Goal: Book appointment/travel/reservation

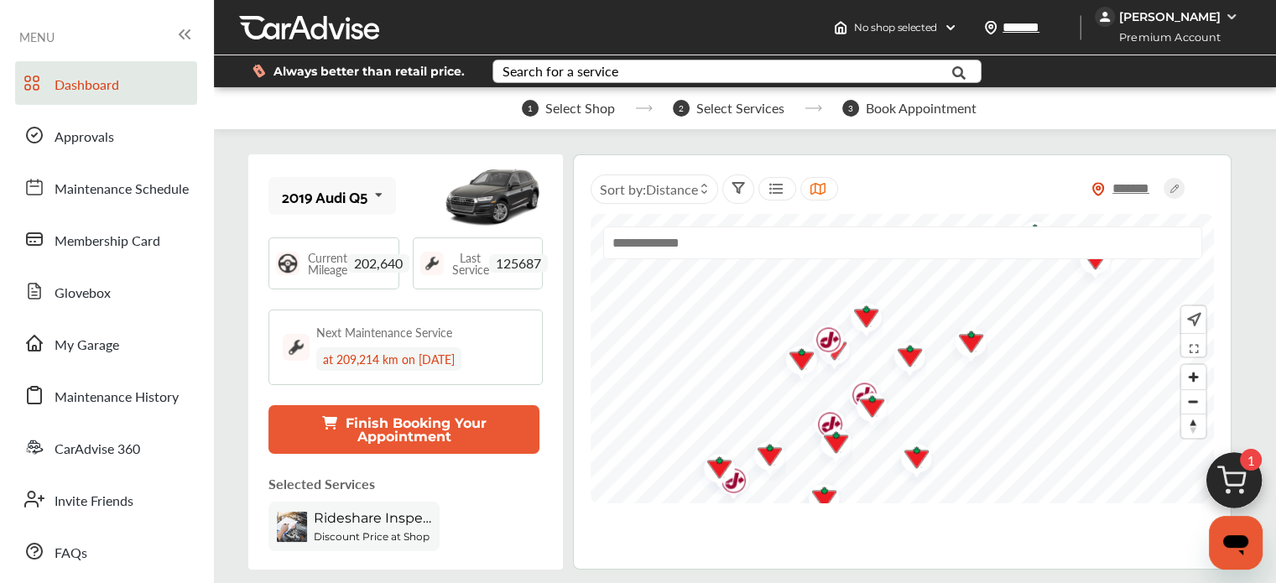
click at [592, 70] on div "Search for a service" at bounding box center [561, 71] width 116 height 13
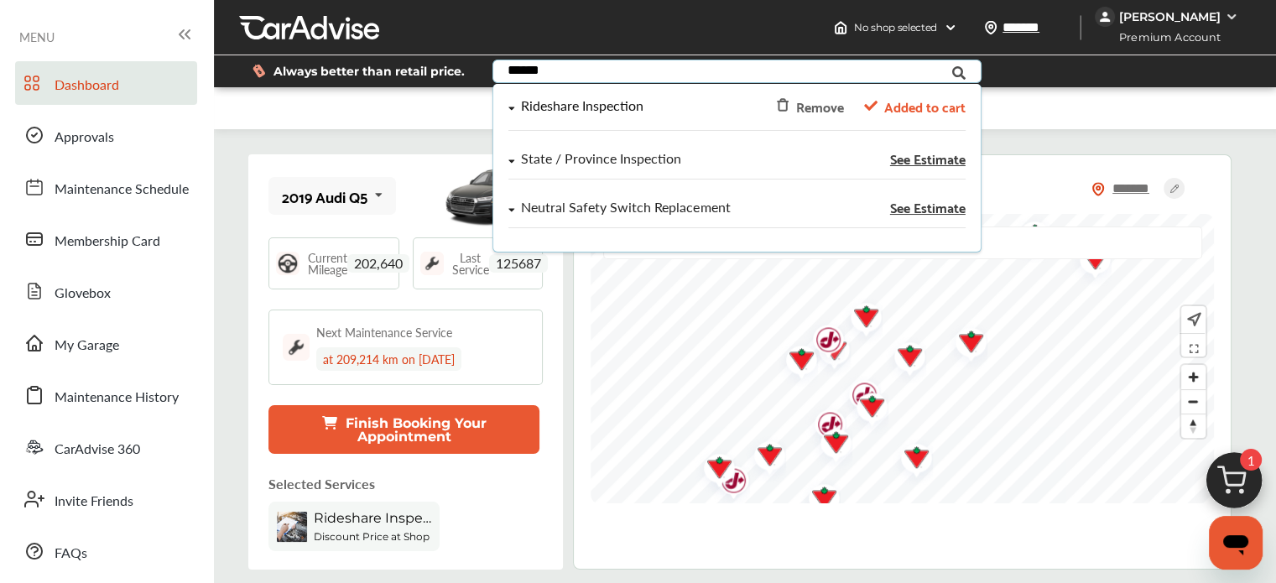
type input "******"
click at [520, 109] on div "Rideshare Inspection" at bounding box center [581, 106] width 123 height 14
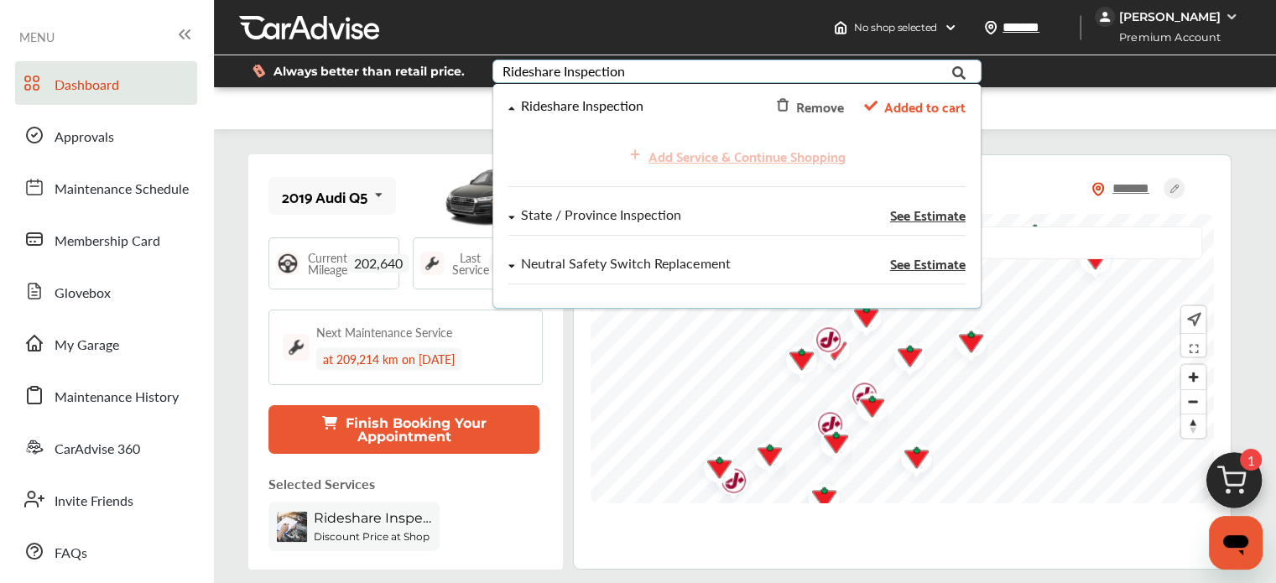
click at [706, 158] on div "Add Service & Continue Shopping" at bounding box center [736, 156] width 456 height 36
click at [672, 156] on div "Add Service & Continue Shopping" at bounding box center [736, 156] width 456 height 36
click at [701, 160] on div "Add Service & Continue Shopping" at bounding box center [736, 156] width 456 height 36
click at [1034, 103] on div "1 Select Shop 2 Select Services 3 Book Appointment" at bounding box center [749, 108] width 1071 height 42
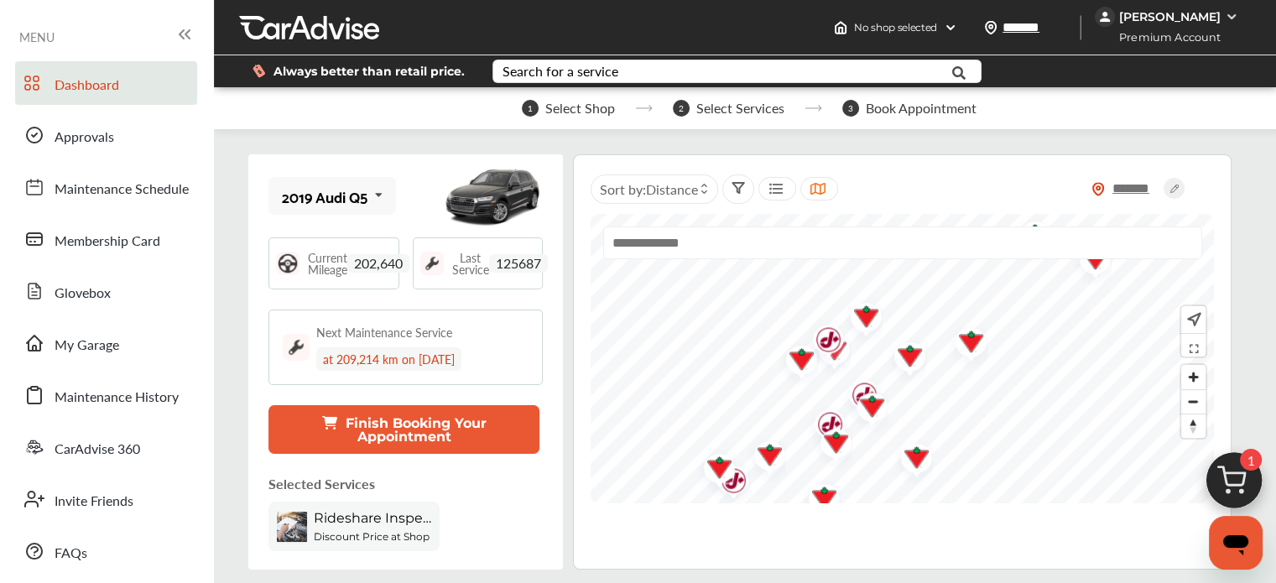
click at [362, 526] on div "Rideshare Inspection" at bounding box center [372, 520] width 117 height 20
click at [388, 519] on span "Rideshare Inspection" at bounding box center [372, 518] width 117 height 16
click at [1235, 476] on img at bounding box center [1234, 485] width 81 height 81
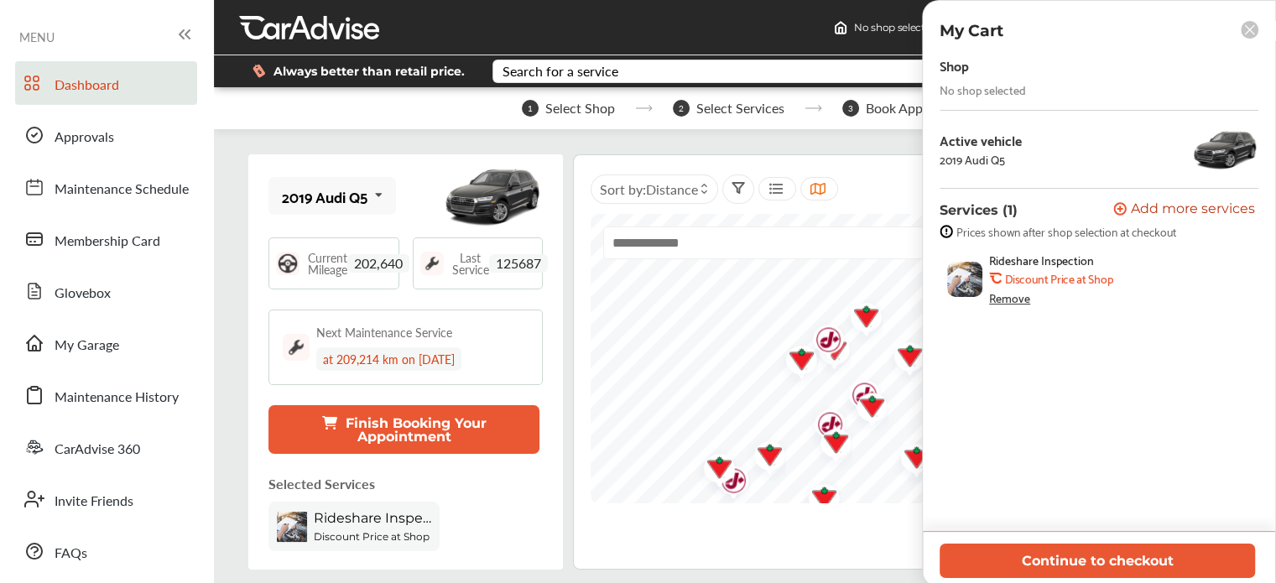
click at [647, 540] on div "******* Sort by : Distance" at bounding box center [902, 361] width 659 height 415
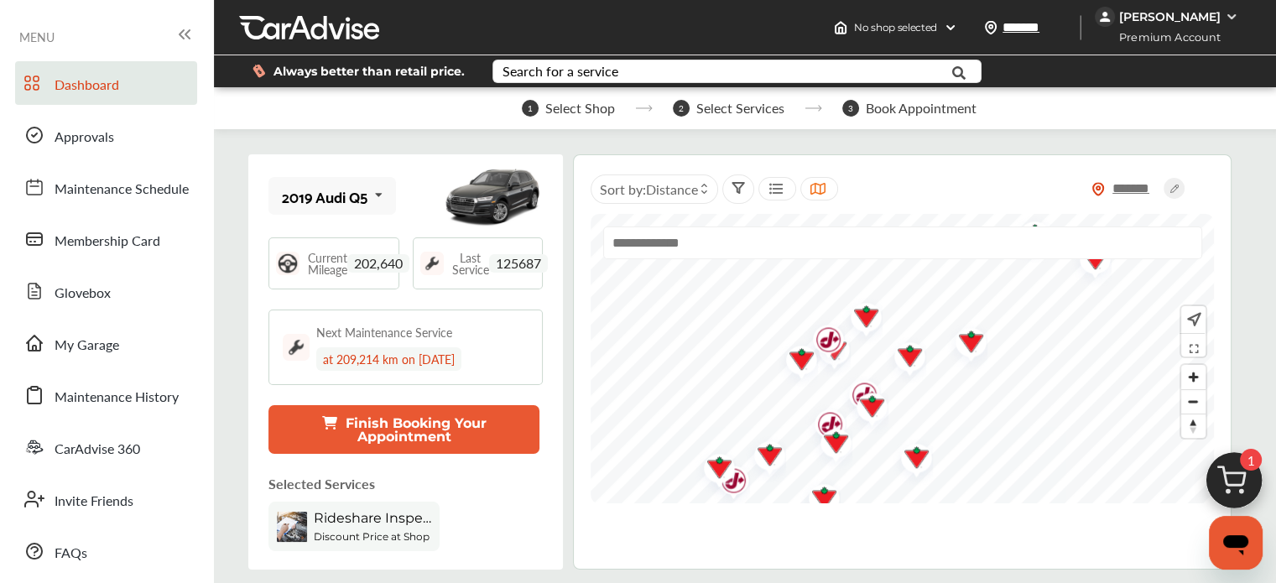
click at [373, 517] on span "Rideshare Inspection" at bounding box center [372, 518] width 117 height 16
click at [620, 68] on input "text" at bounding box center [722, 73] width 456 height 26
click at [458, 121] on div "1 Select Shop 2 Select Services 3 Book Appointment" at bounding box center [749, 108] width 1071 height 42
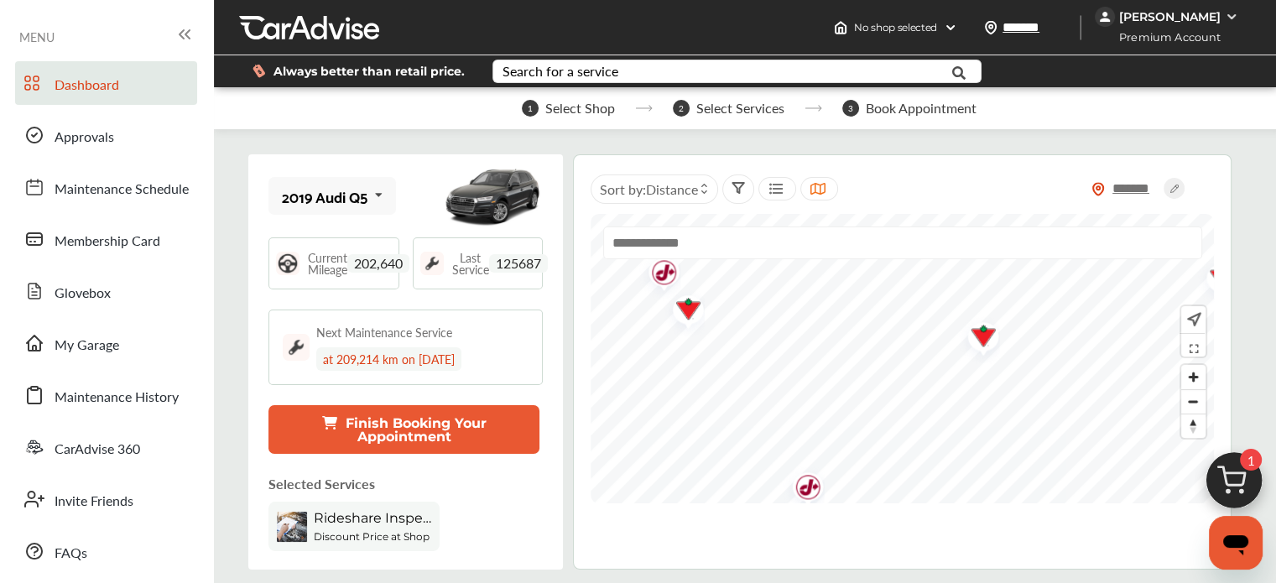
click at [871, 506] on div "******* Sort by : Distance" at bounding box center [902, 361] width 659 height 415
click at [936, 348] on img "Map marker" at bounding box center [927, 354] width 44 height 50
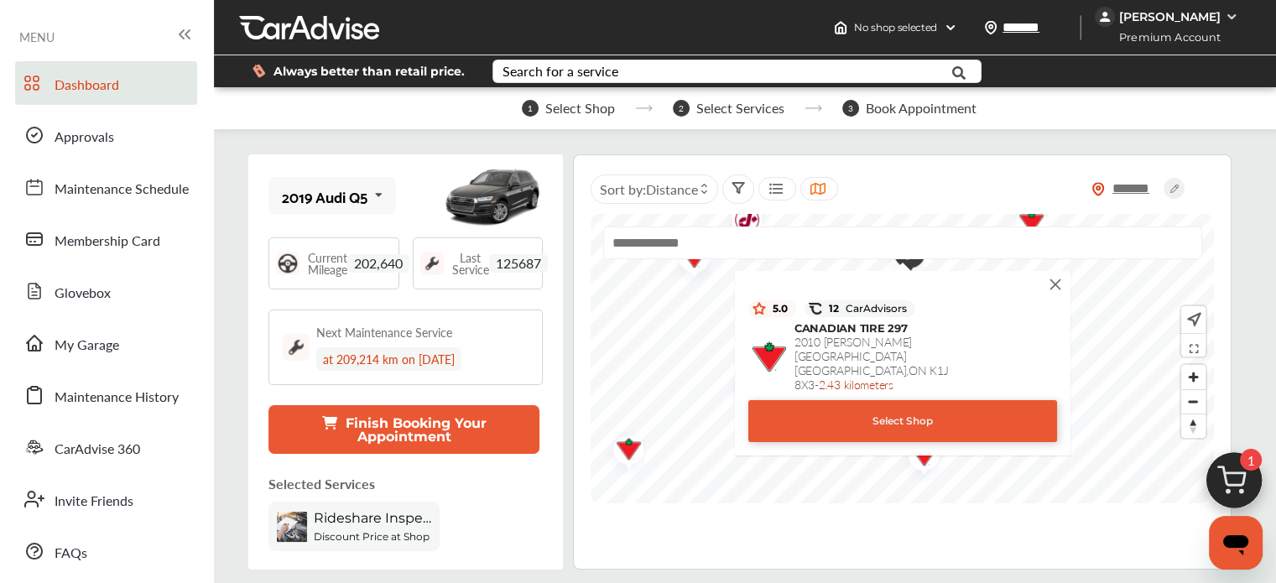
click at [866, 405] on div "Select Shop" at bounding box center [902, 421] width 309 height 42
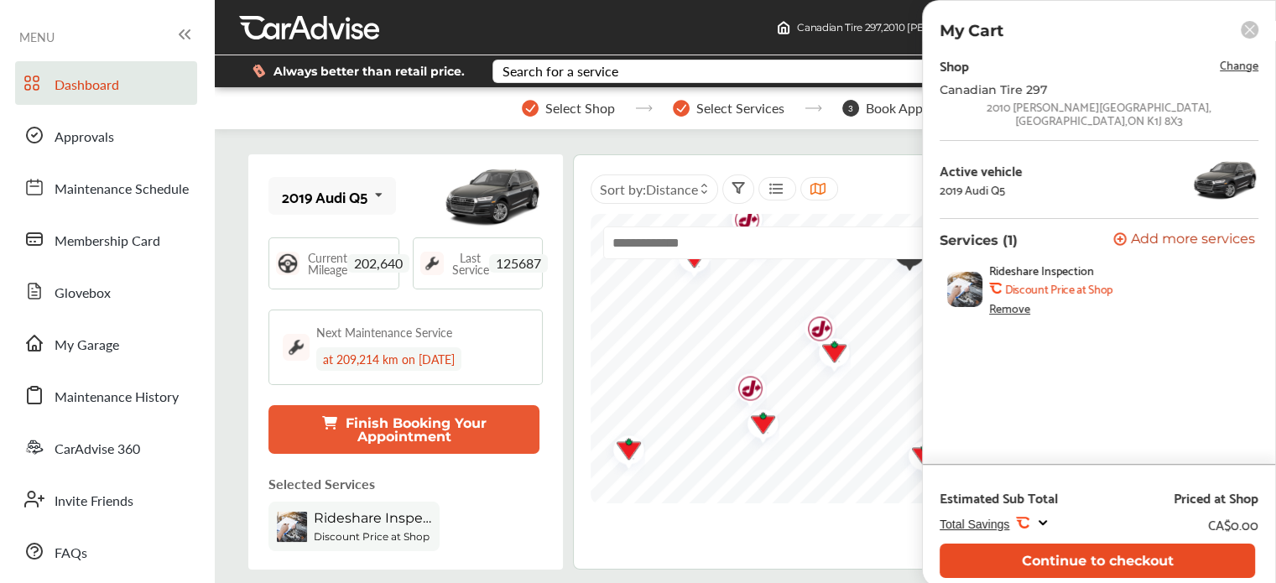
click at [1105, 561] on button "Continue to checkout" at bounding box center [1097, 561] width 315 height 34
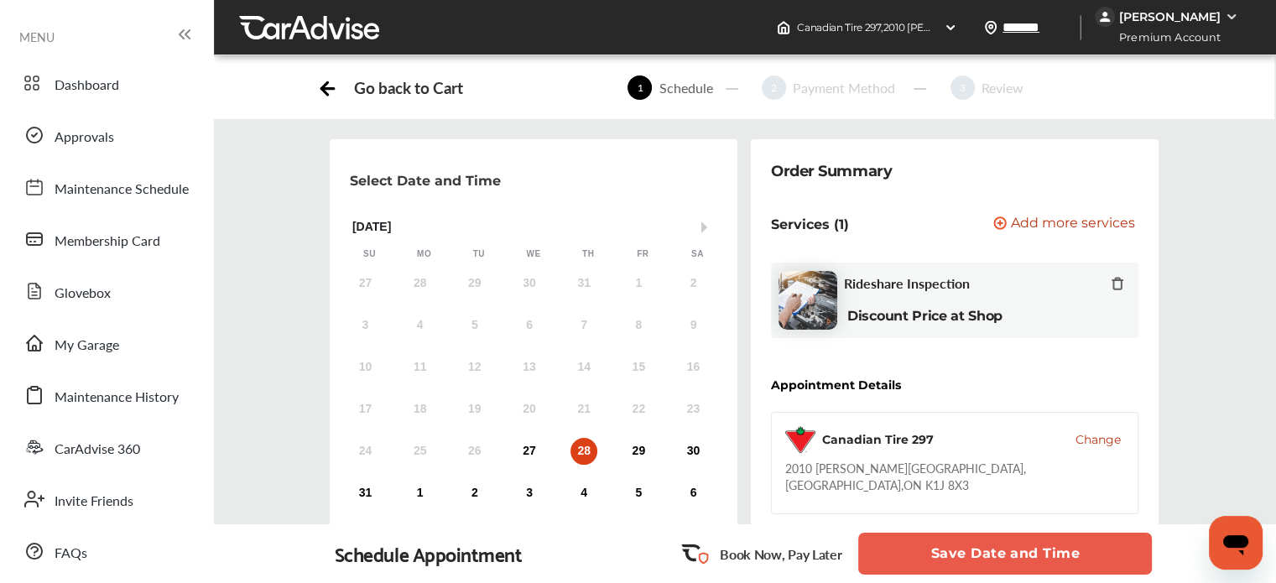
click at [587, 449] on div "28" at bounding box center [584, 451] width 27 height 27
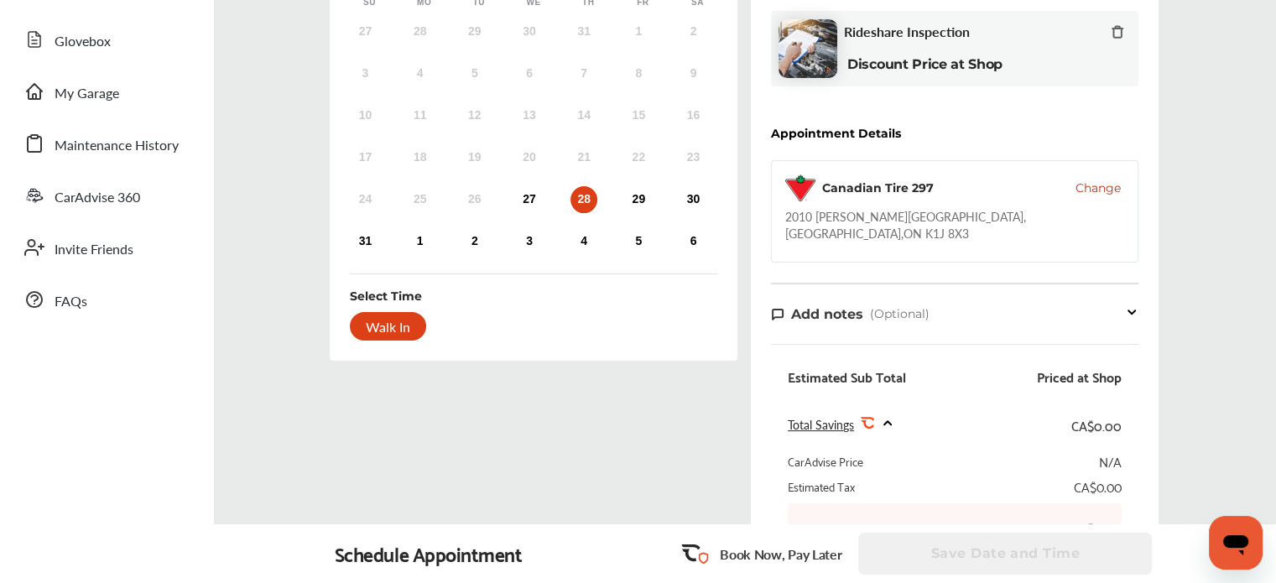
scroll to position [168, 0]
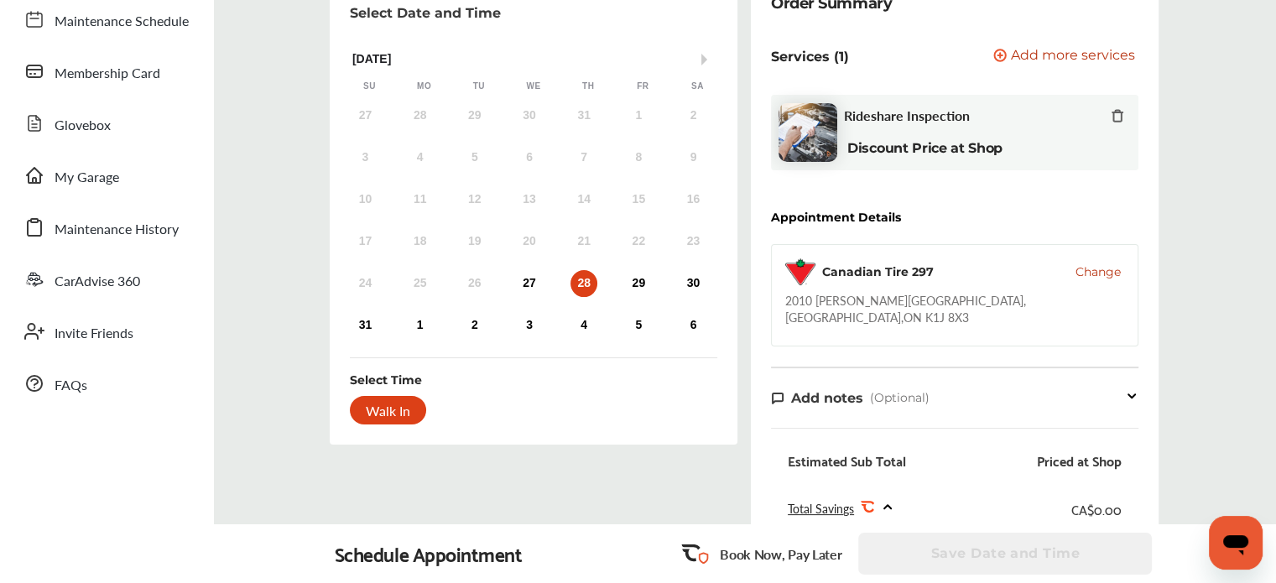
click at [580, 284] on div "28" at bounding box center [584, 283] width 27 height 27
click at [394, 413] on div "Walk In" at bounding box center [388, 410] width 76 height 29
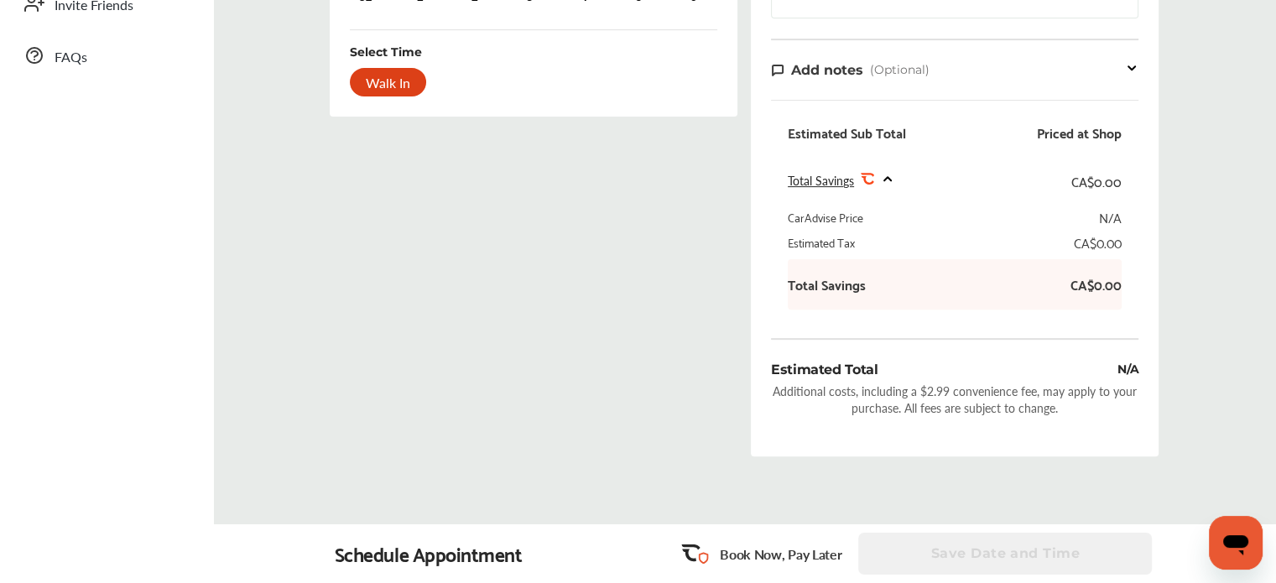
scroll to position [560, 0]
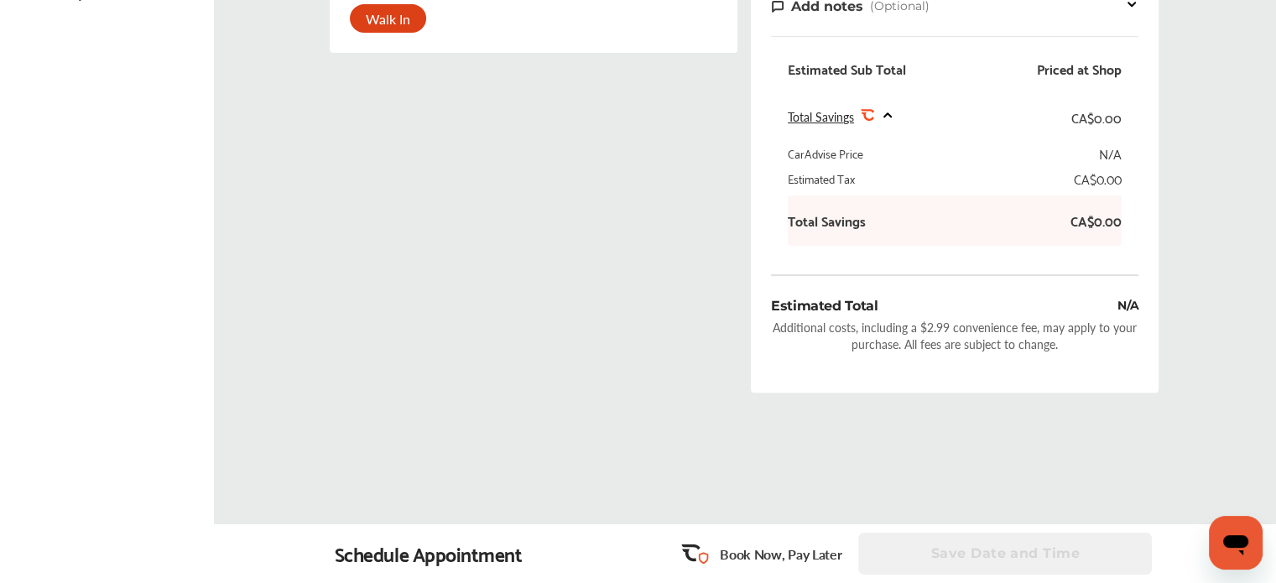
click at [728, 553] on p "Book Now, Pay Later" at bounding box center [781, 554] width 122 height 19
click at [436, 555] on div "Schedule Appointment" at bounding box center [429, 553] width 188 height 23
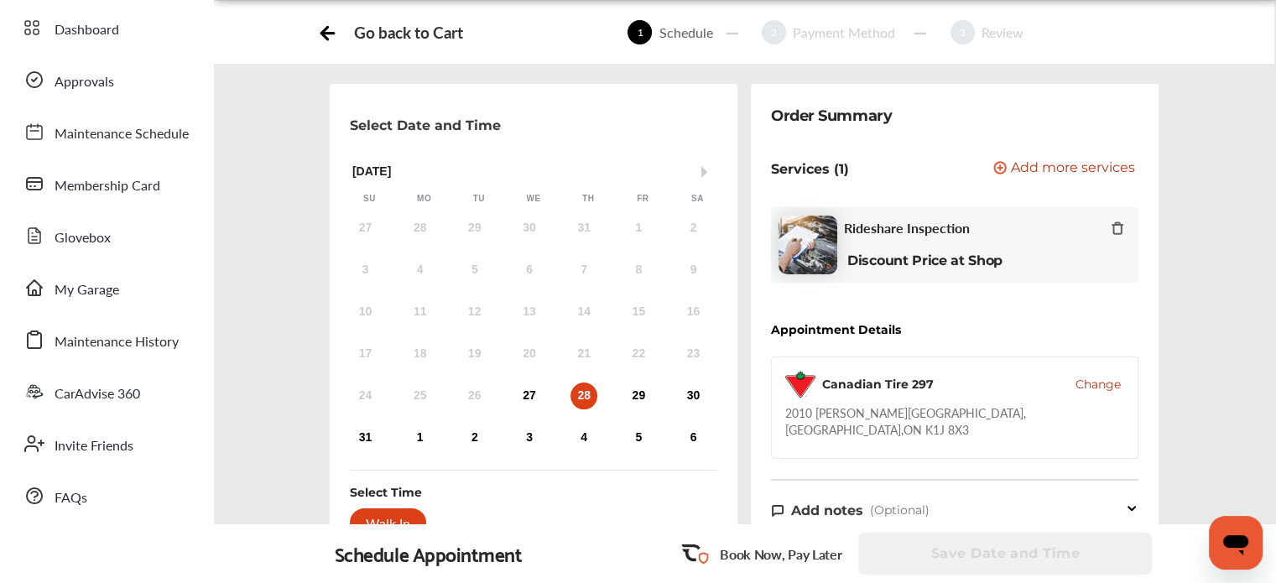
scroll to position [0, 0]
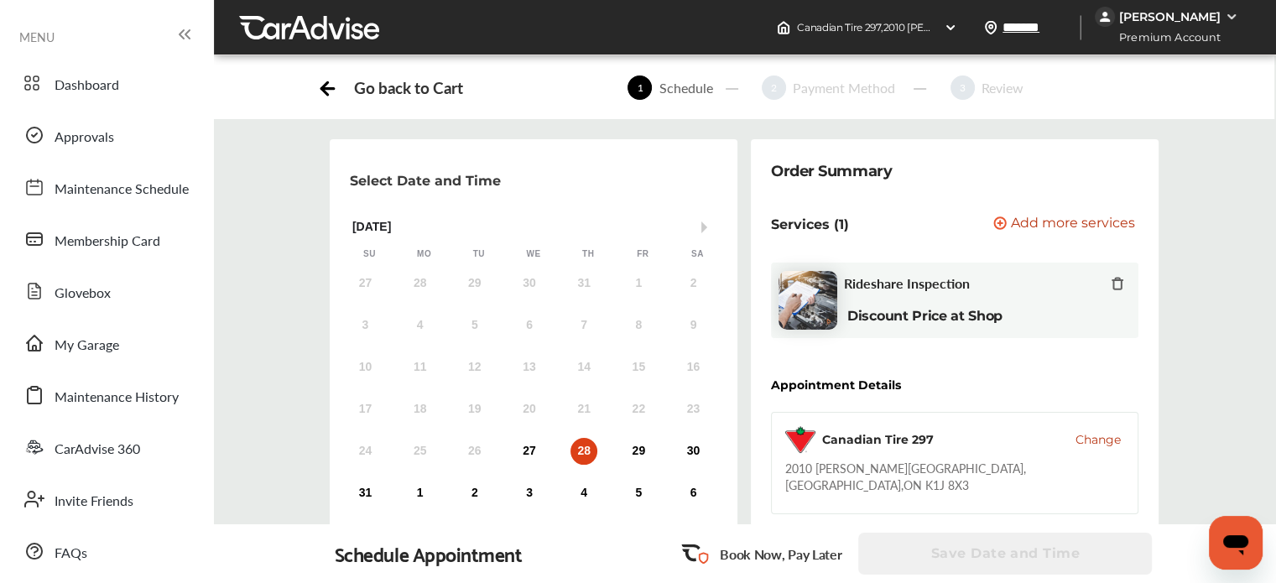
click at [584, 453] on div "28" at bounding box center [584, 451] width 27 height 27
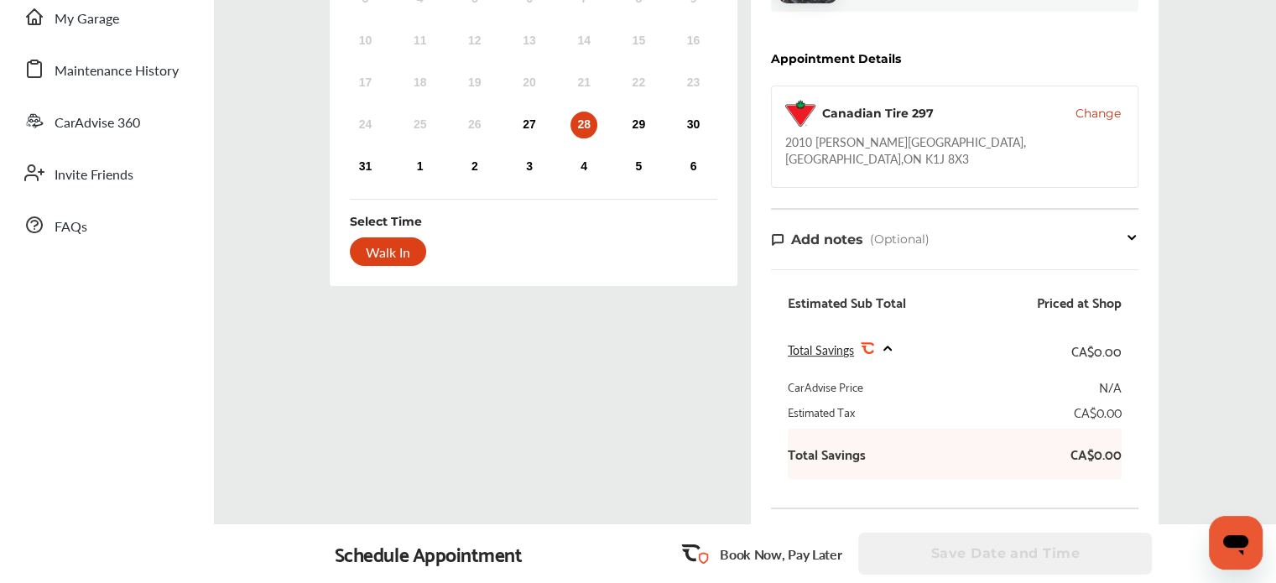
scroll to position [420, 0]
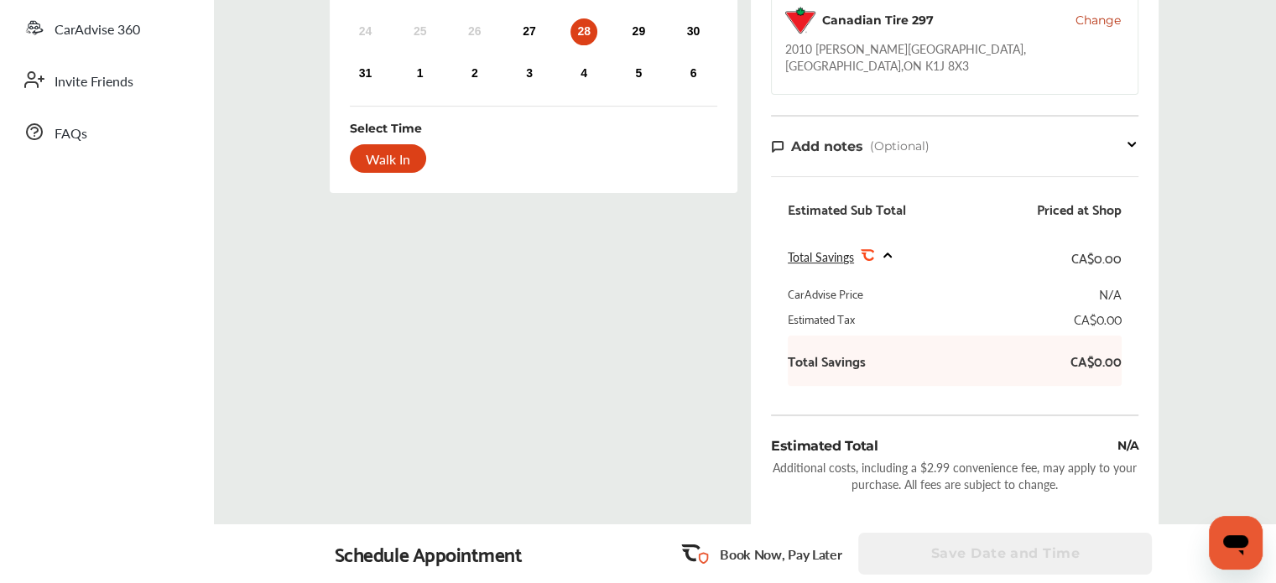
click at [946, 40] on div "2010 [PERSON_NAME][GEOGRAPHIC_DATA] , [GEOGRAPHIC_DATA] , ON K1J 8X3" at bounding box center [954, 57] width 339 height 34
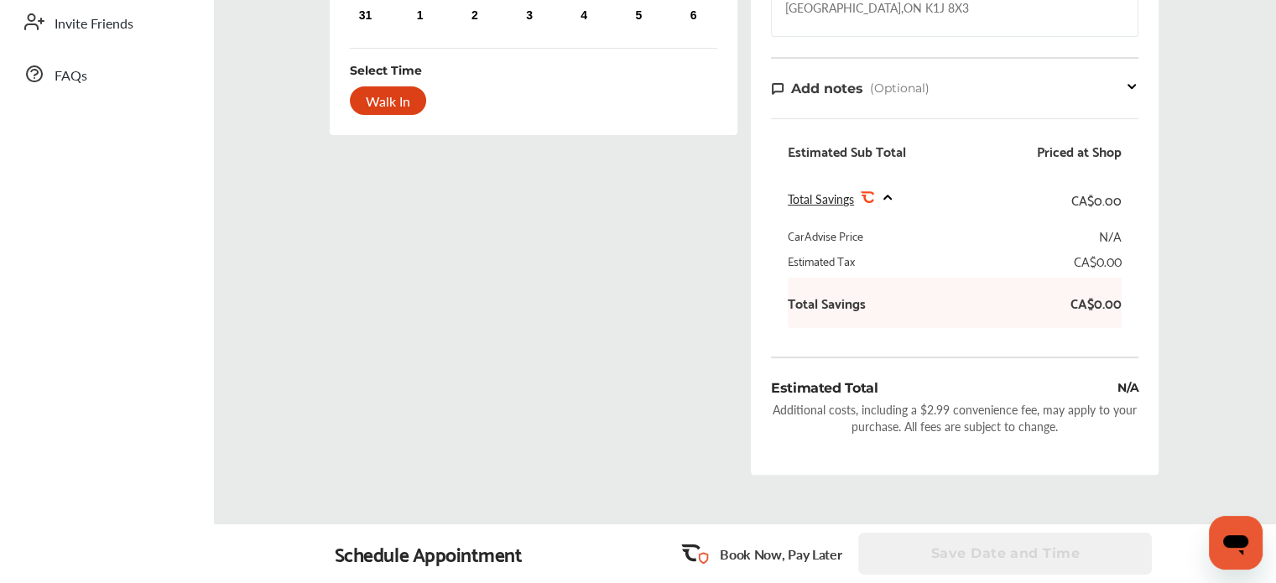
scroll to position [560, 0]
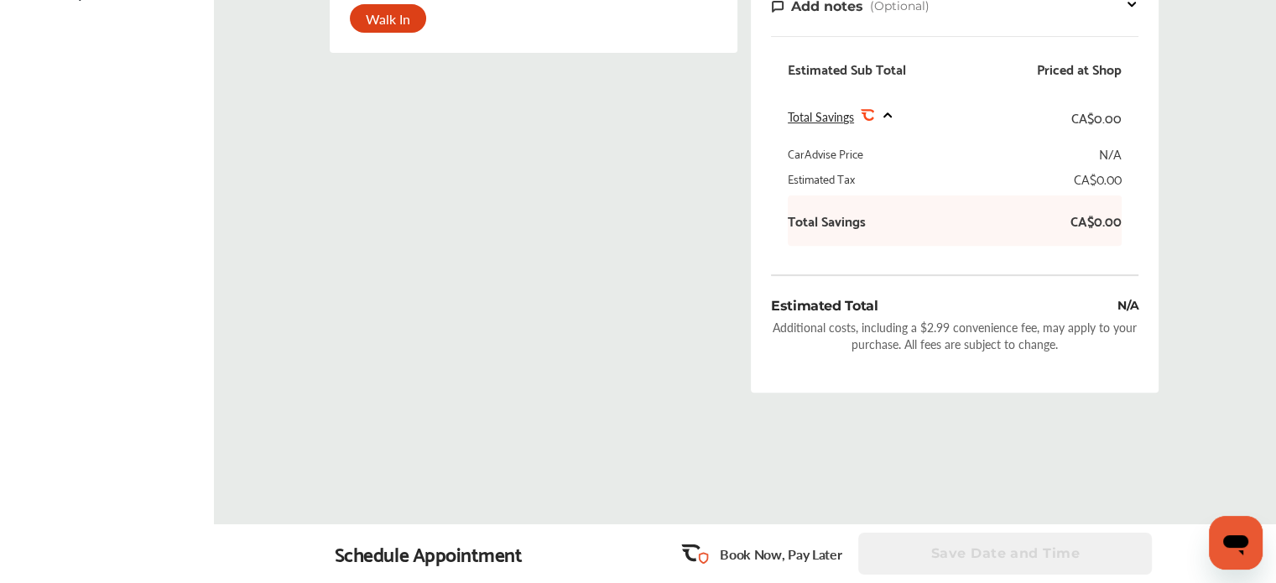
click at [471, 566] on div "Schedule Appointment" at bounding box center [429, 553] width 188 height 23
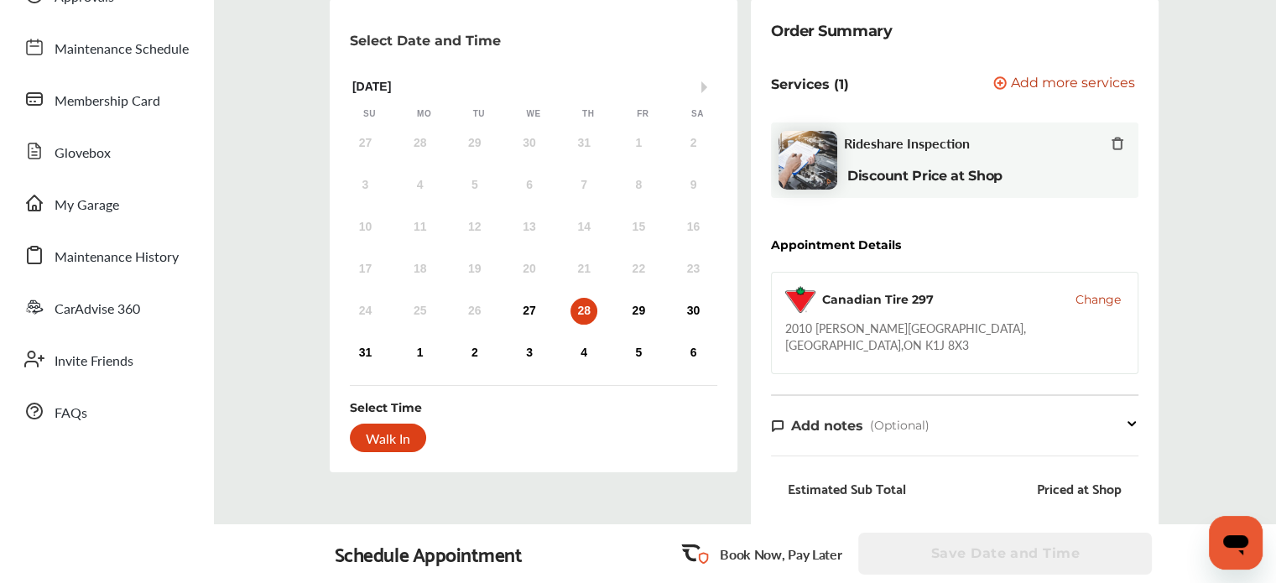
scroll to position [56, 0]
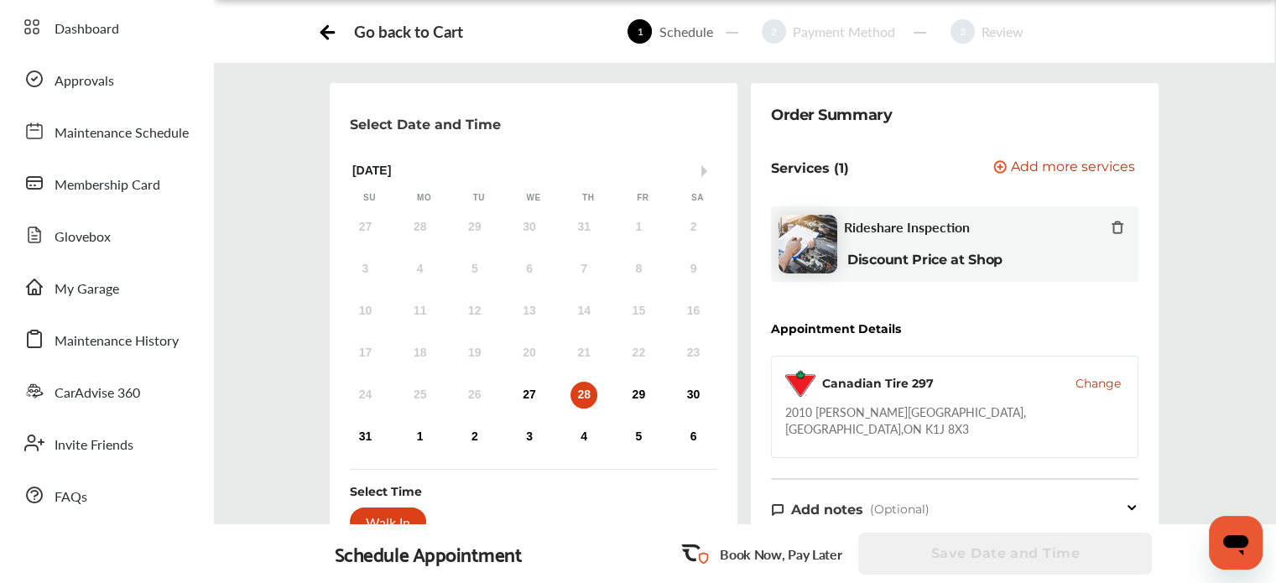
click at [583, 394] on div "28" at bounding box center [584, 395] width 27 height 27
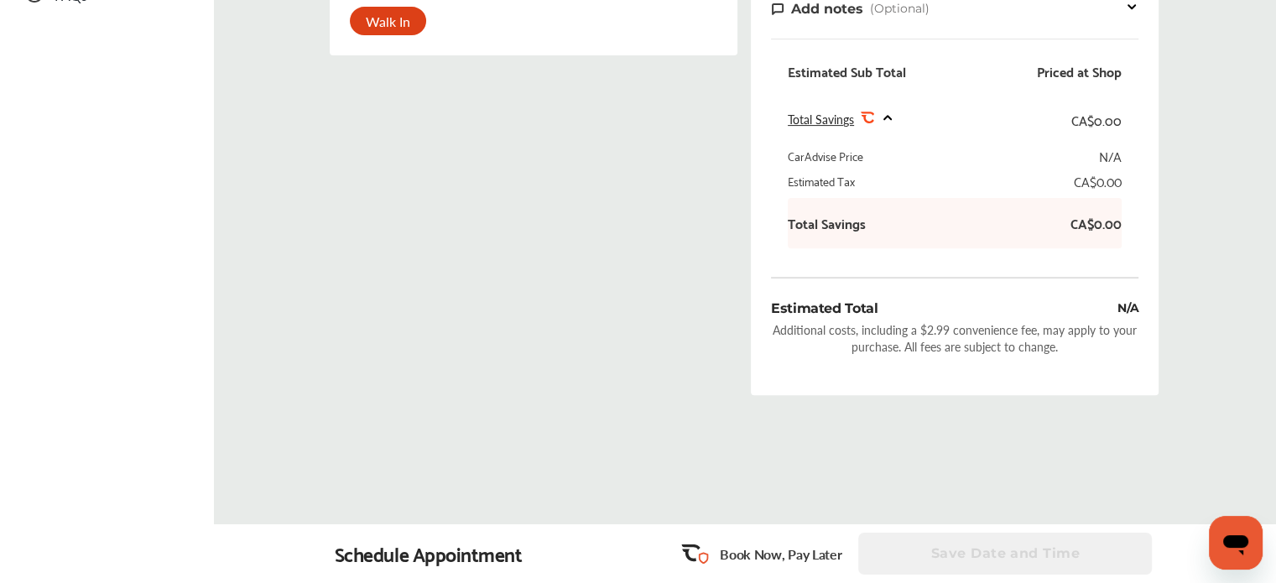
scroll to position [560, 0]
drag, startPoint x: 403, startPoint y: 555, endPoint x: 412, endPoint y: 556, distance: 9.3
click at [405, 556] on div "Schedule Appointment" at bounding box center [429, 553] width 188 height 23
click at [768, 555] on p "Book Now, Pay Later" at bounding box center [781, 554] width 122 height 19
click html
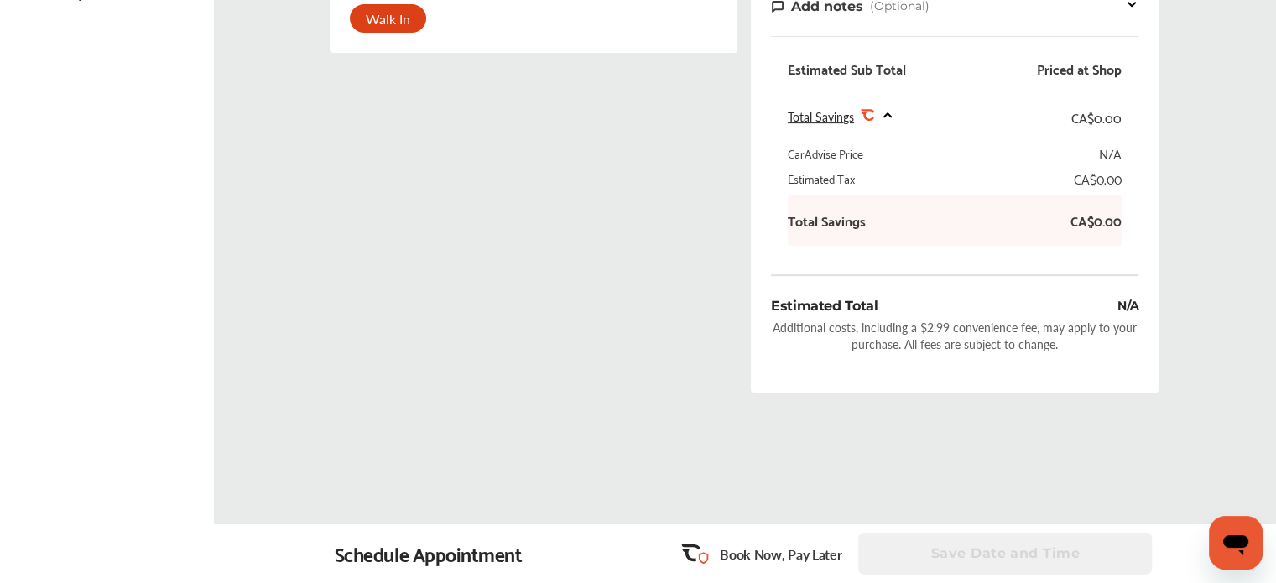
click at [1236, 547] on icon "Open messaging window" at bounding box center [1235, 545] width 25 height 20
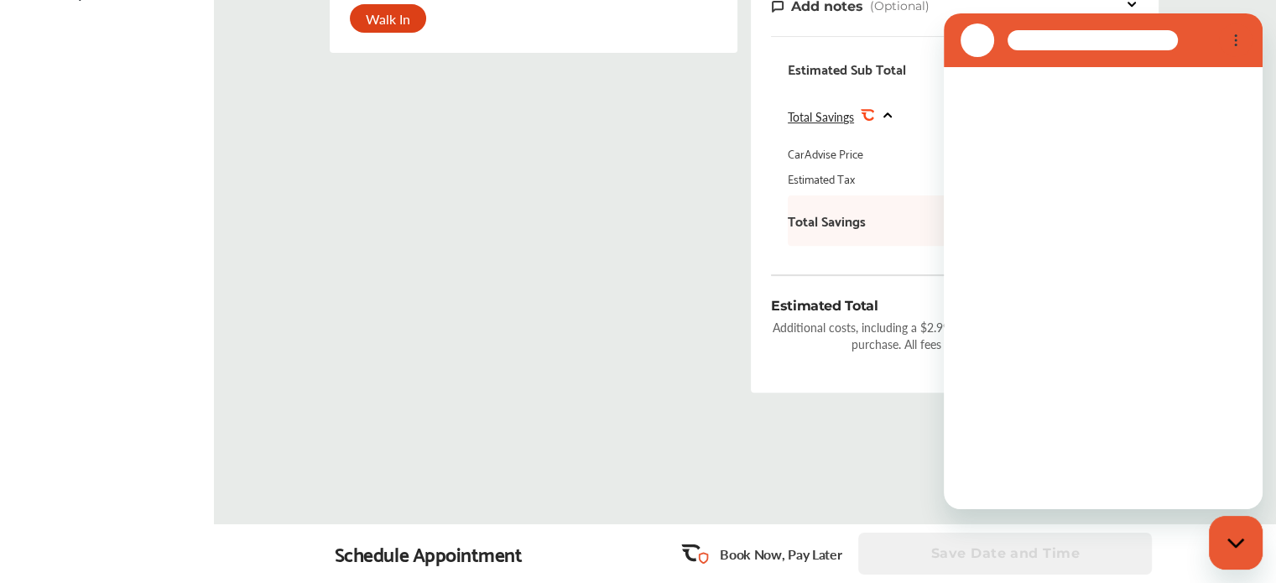
scroll to position [0, 0]
